Goal: Task Accomplishment & Management: Use online tool/utility

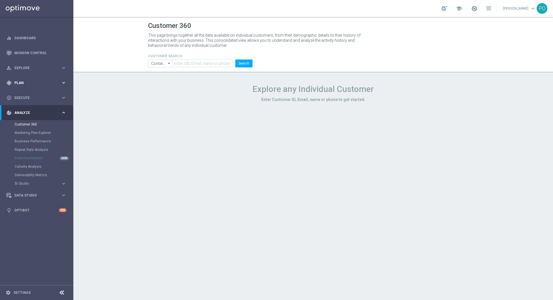
click at [26, 85] on div "gps_fixed Plan" at bounding box center [33, 82] width 54 height 5
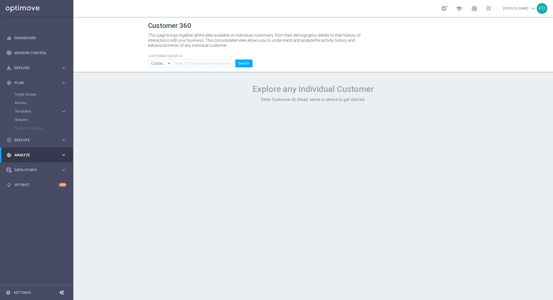
click at [25, 109] on accordion "Templates keyboard_arrow_right Optimail" at bounding box center [44, 111] width 58 height 8
click at [23, 110] on span "Templates" at bounding box center [35, 111] width 40 height 3
click at [27, 121] on link "Optimail" at bounding box center [37, 120] width 41 height 5
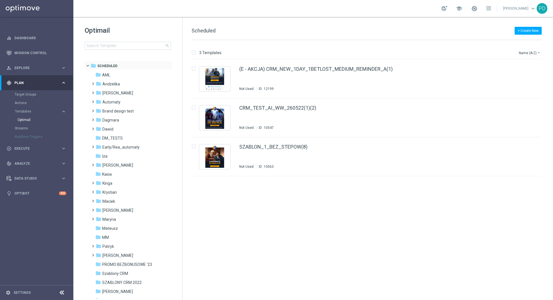
click at [89, 65] on span at bounding box center [90, 64] width 2 height 3
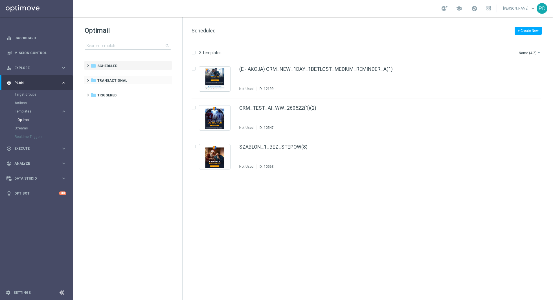
click at [88, 79] on span at bounding box center [86, 78] width 3 height 2
click at [112, 135] on span "Winning certificate" at bounding box center [118, 134] width 33 height 5
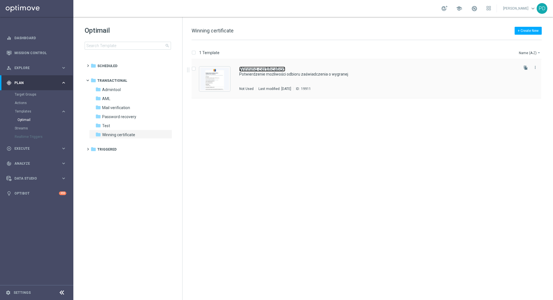
click at [258, 71] on link "Winning certification" at bounding box center [262, 69] width 46 height 5
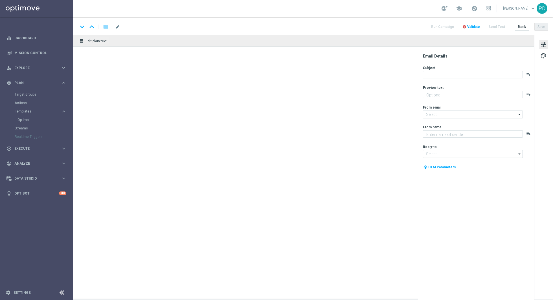
type input "[EMAIL_ADDRESS][DOMAIN_NAME]"
type textarea "STS"
type input "[EMAIL_ADDRESS][DOMAIN_NAME]"
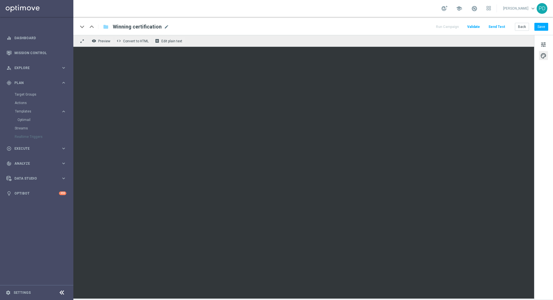
click at [478, 26] on span "Validate" at bounding box center [473, 27] width 13 height 4
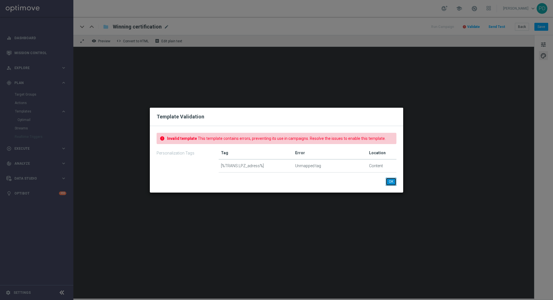
click at [389, 184] on button "OK" at bounding box center [391, 182] width 11 height 8
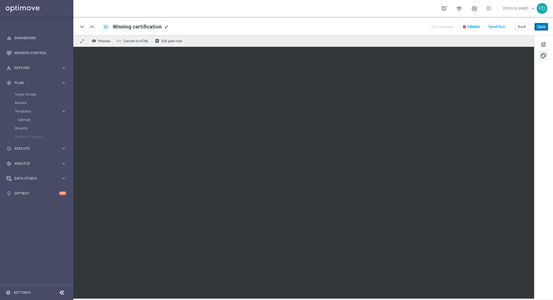
click at [536, 24] on button "Save" at bounding box center [541, 27] width 14 height 8
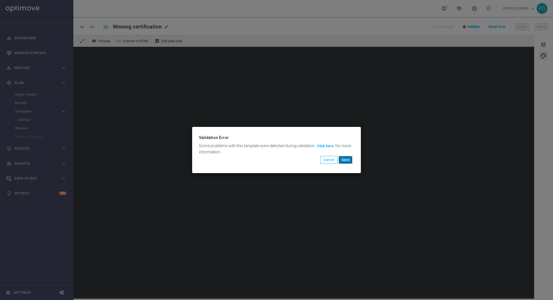
click at [345, 160] on button "Save" at bounding box center [345, 160] width 14 height 8
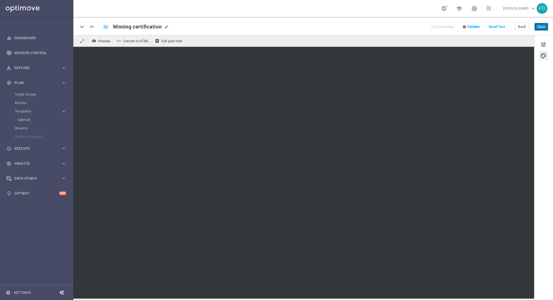
click at [543, 24] on button "Save" at bounding box center [541, 27] width 14 height 8
